Goal: Information Seeking & Learning: Learn about a topic

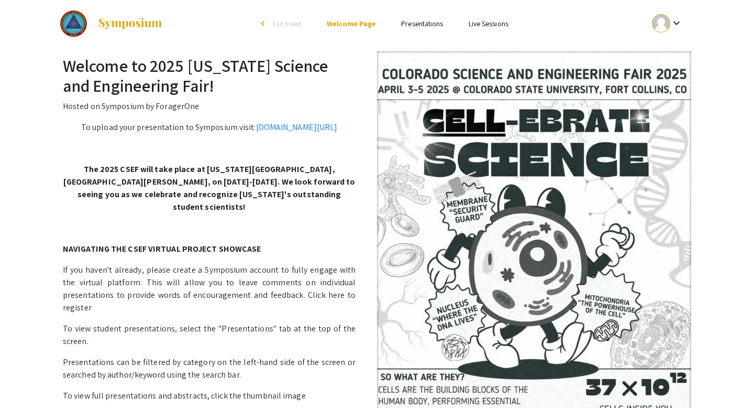
click at [434, 21] on link "Presentations" at bounding box center [422, 23] width 42 height 9
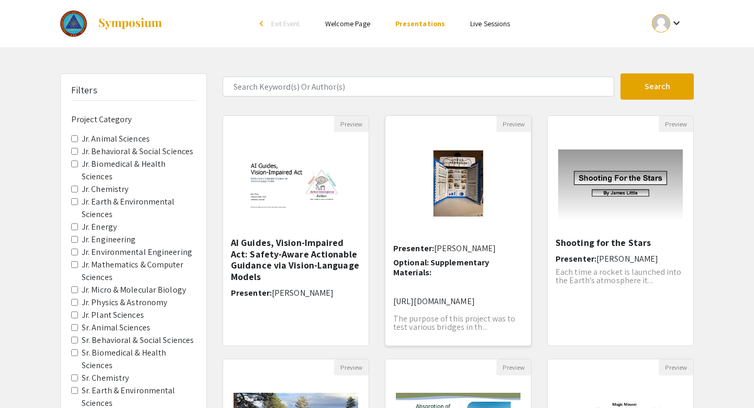
scroll to position [9, 2]
click at [436, 255] on div "Under Pressure Presenter: [PERSON_NAME] Optional: Supplementary Materials: [URL…" at bounding box center [458, 288] width 130 height 102
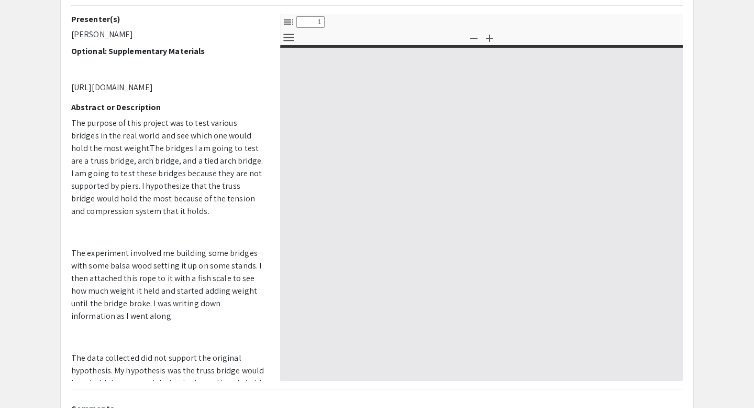
scroll to position [39, 0]
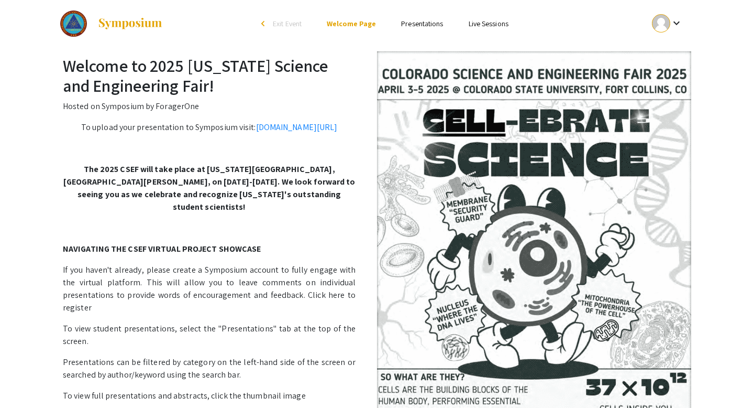
click at [413, 16] on ul "Skip navigation arrow_back_ios Exit Event Welcome Page Presentations Live Sessi…" at bounding box center [376, 23] width 209 height 47
click at [413, 19] on link "Presentations" at bounding box center [422, 23] width 42 height 9
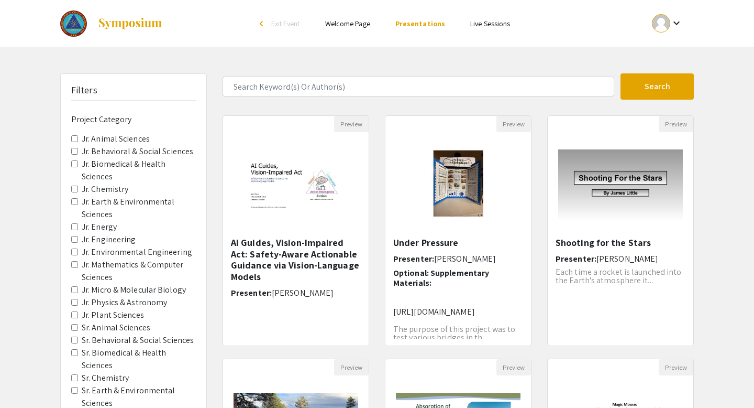
click at [72, 201] on Sciences "Jr. Earth & Environmental Sciences" at bounding box center [74, 201] width 7 height 7
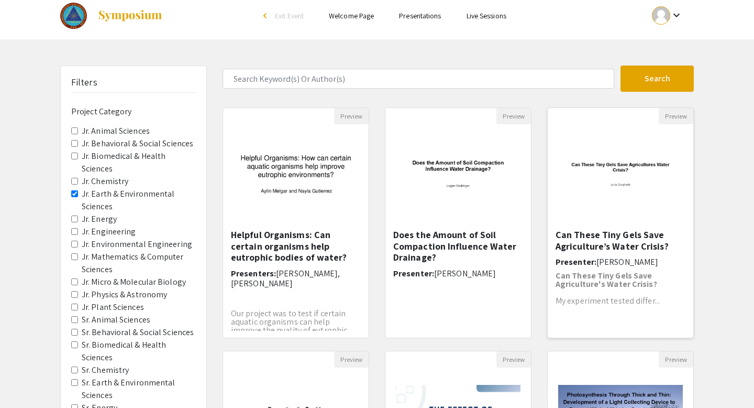
scroll to position [10, 0]
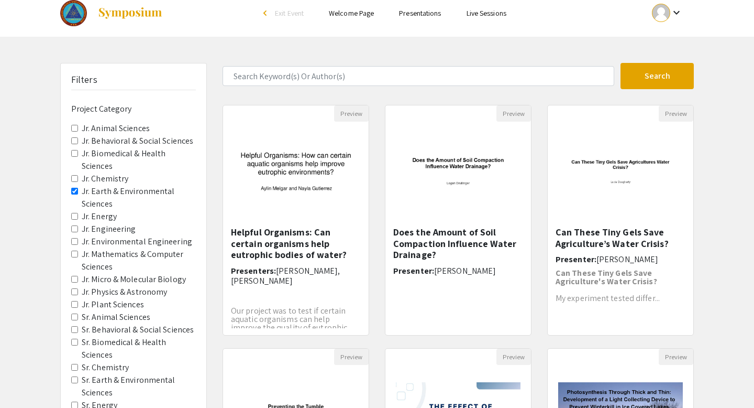
click at [74, 188] on Sciences "Jr. Earth & Environmental Sciences" at bounding box center [74, 191] width 7 height 7
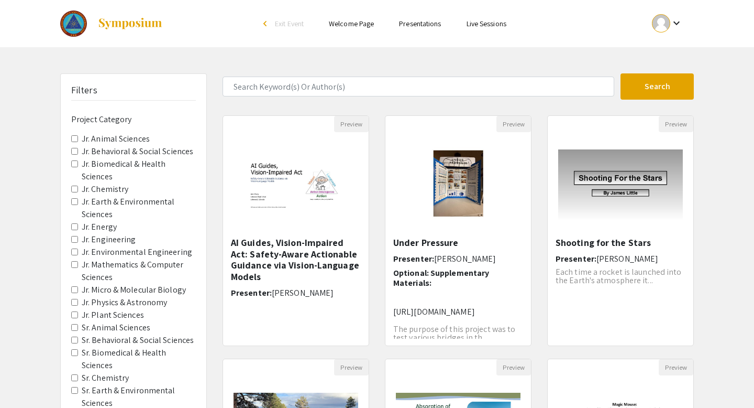
click at [80, 251] on span "Jr. Environmental Engineering" at bounding box center [133, 252] width 125 height 13
click at [78, 251] on Engineering "Jr. Environmental Engineering" at bounding box center [74, 251] width 7 height 7
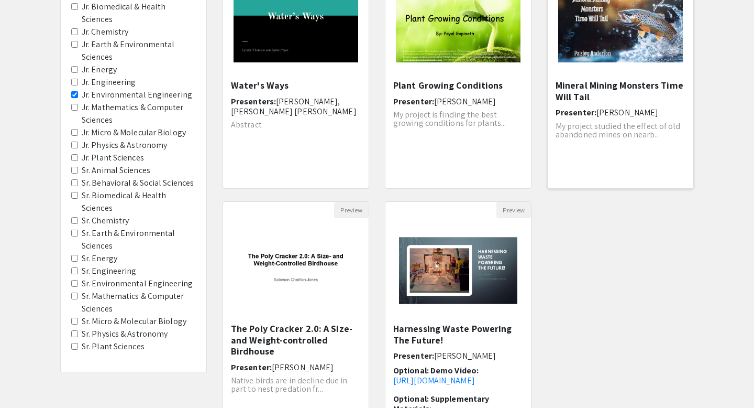
scroll to position [167, 0]
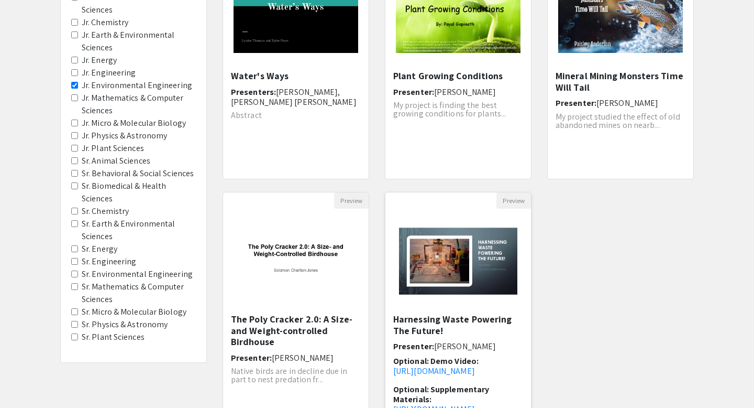
click at [480, 342] on h6 "Presenter: [PERSON_NAME]" at bounding box center [458, 346] width 130 height 10
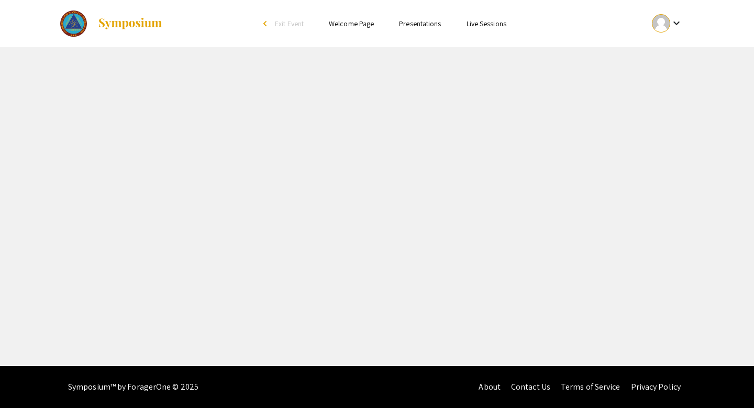
select select "custom"
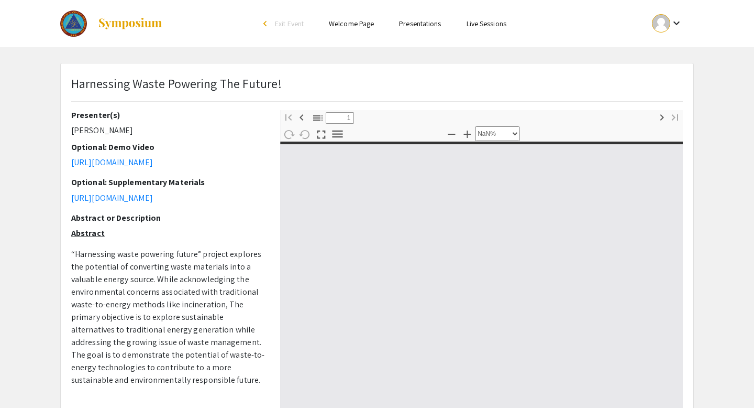
type input "0"
select select "custom"
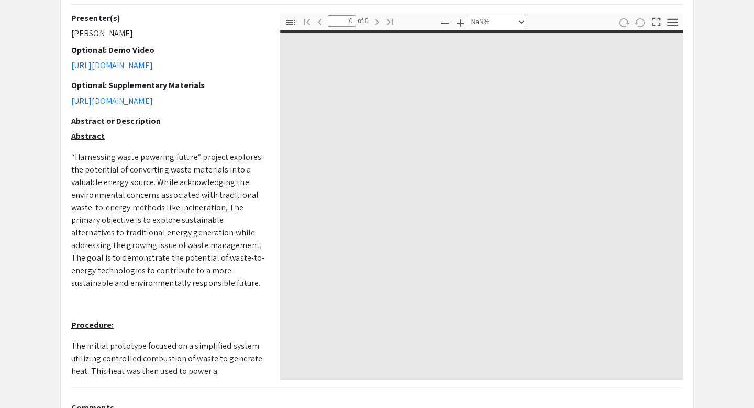
scroll to position [89, 0]
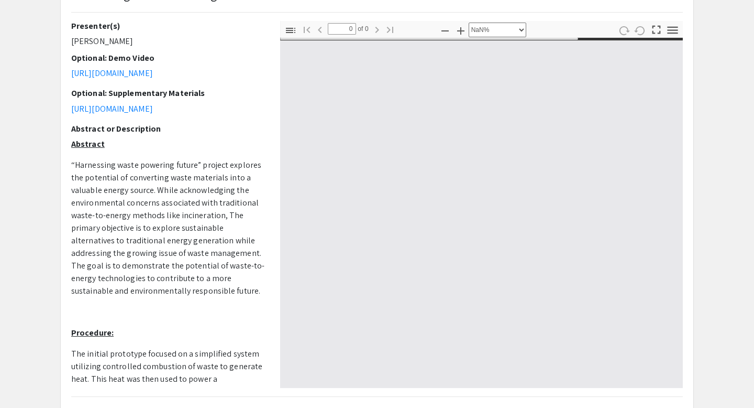
type input "1"
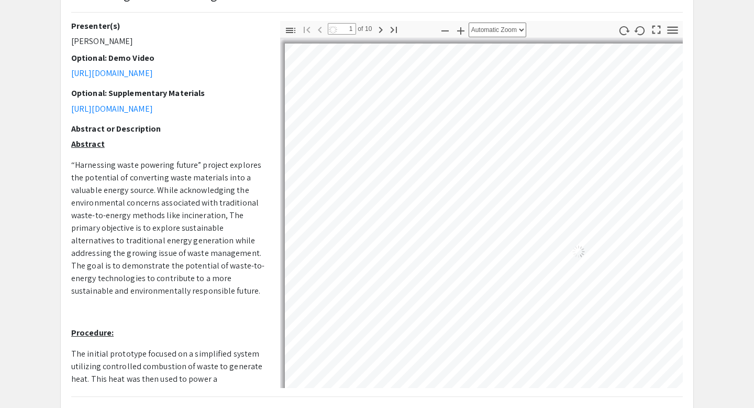
select select "auto"
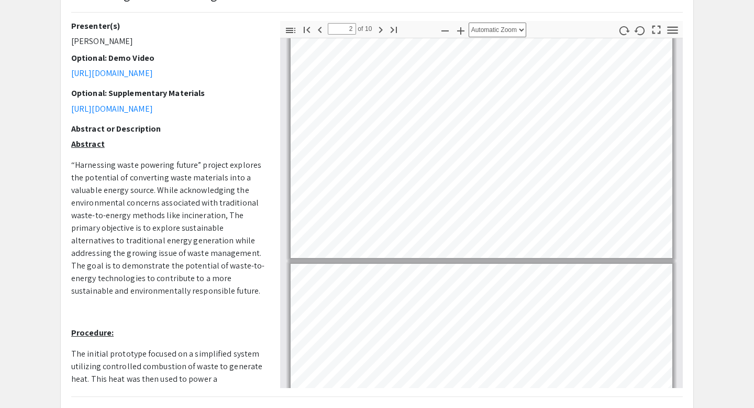
scroll to position [332, 0]
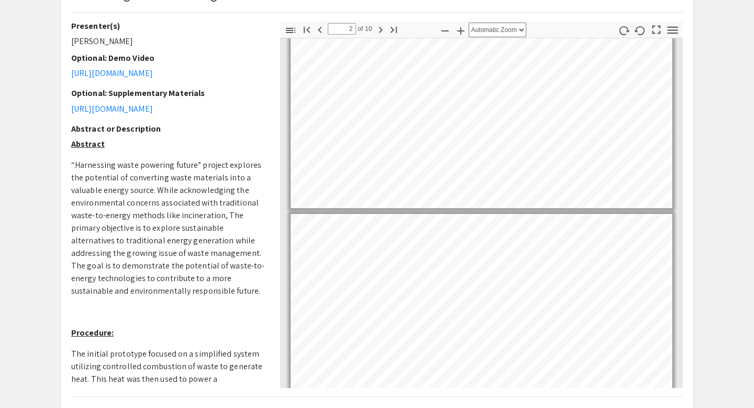
type input "3"
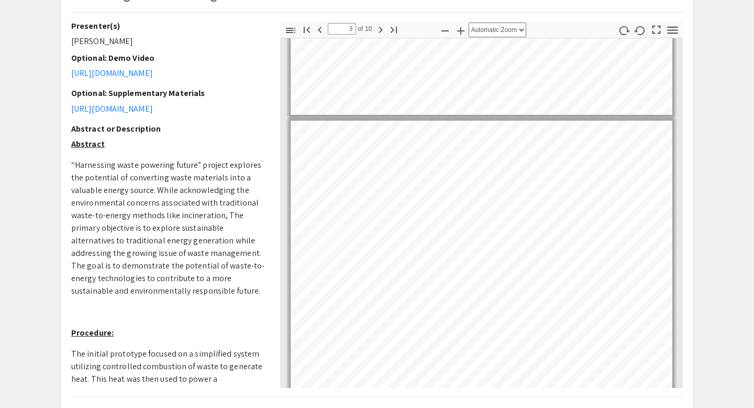
scroll to position [475, 0]
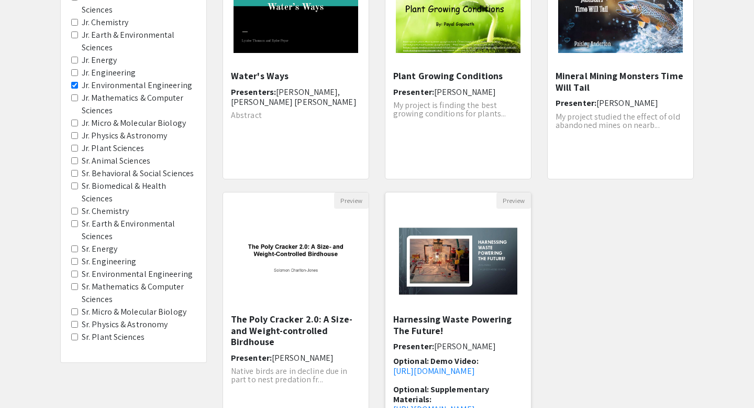
click at [499, 313] on h5 "Harnessing Waste Powering The Future!" at bounding box center [458, 324] width 130 height 23
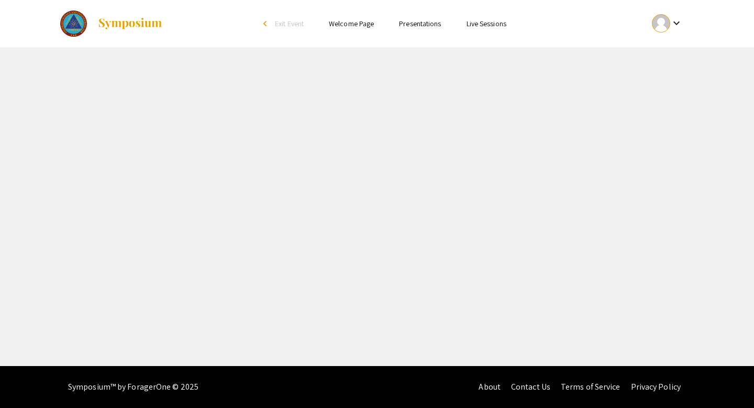
select select "custom"
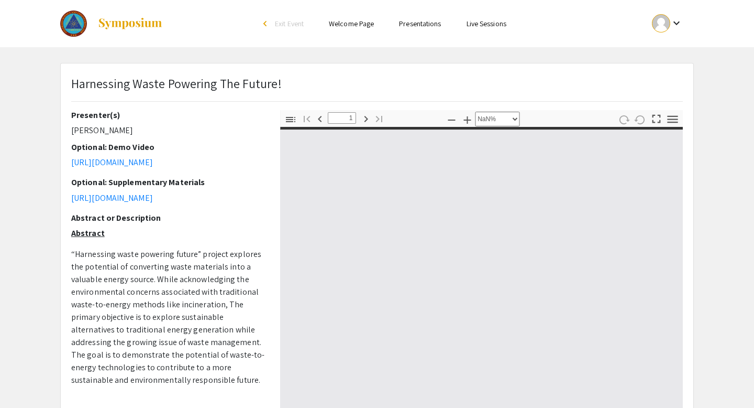
type input "0"
select select "custom"
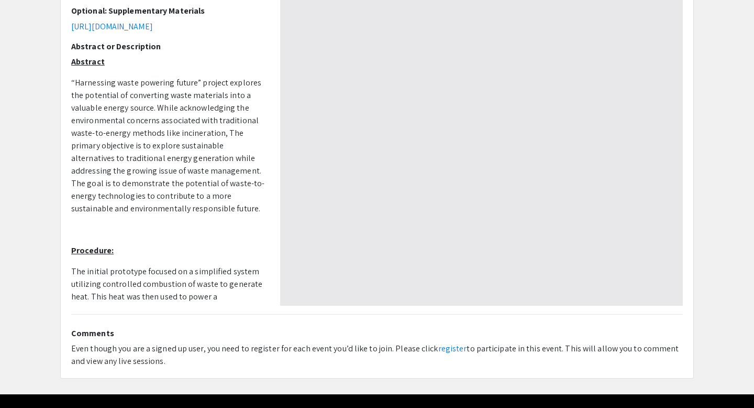
scroll to position [168, 0]
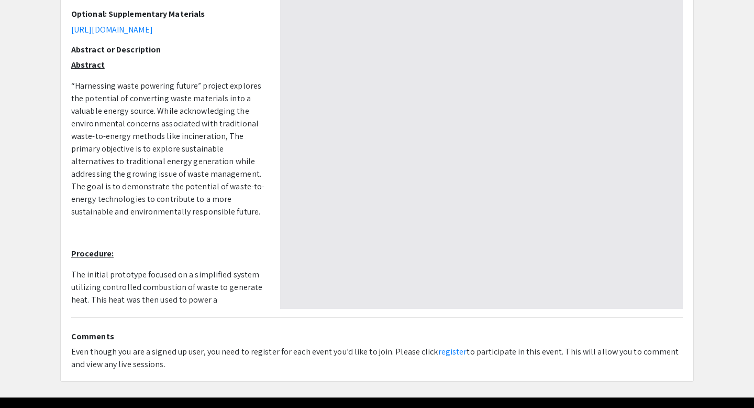
type input "1"
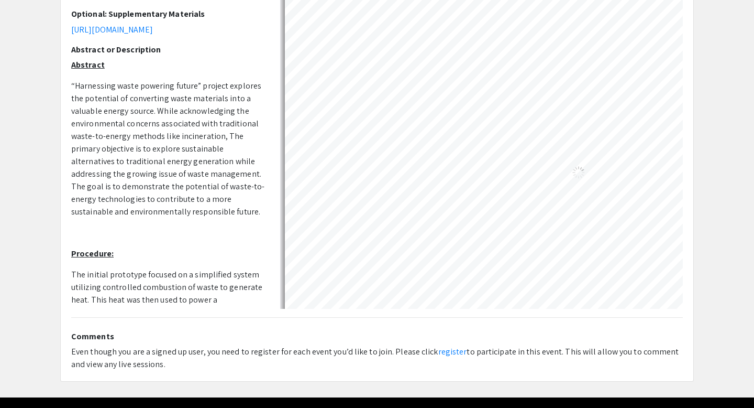
scroll to position [13, 0]
select select "auto"
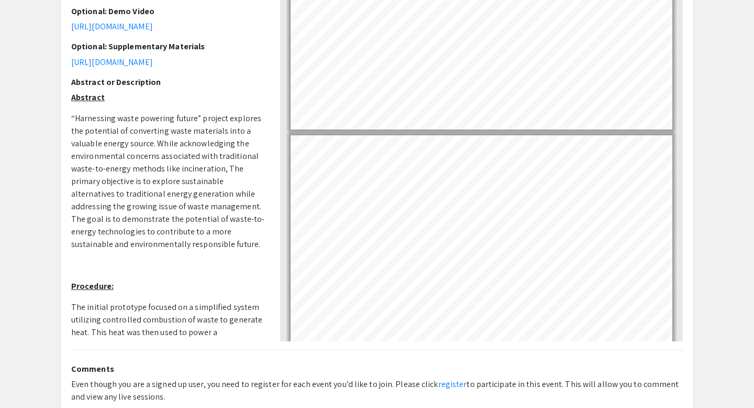
scroll to position [280, 0]
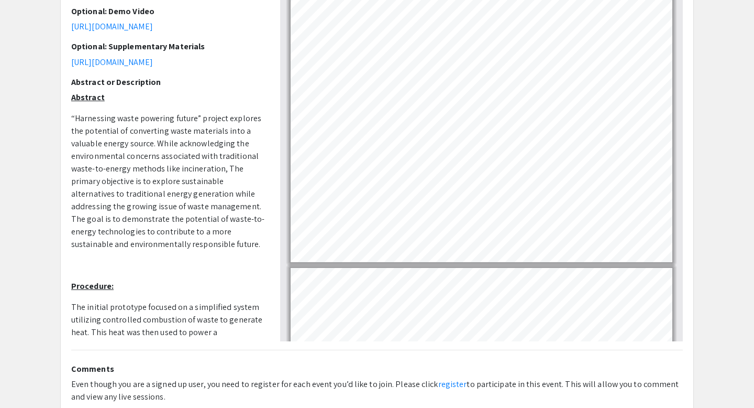
type input "1"
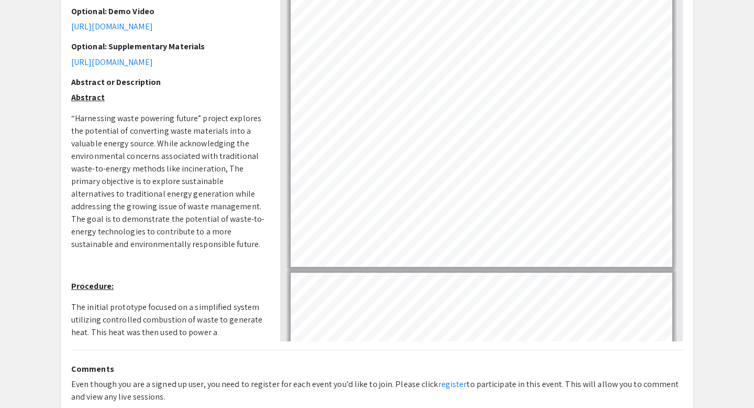
scroll to position [0, 0]
